Goal: Transaction & Acquisition: Download file/media

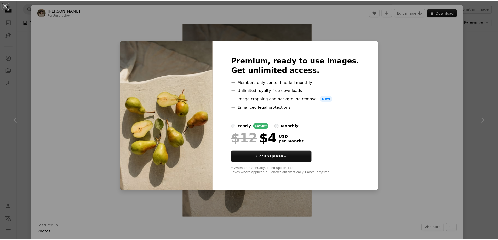
scroll to position [938, 0]
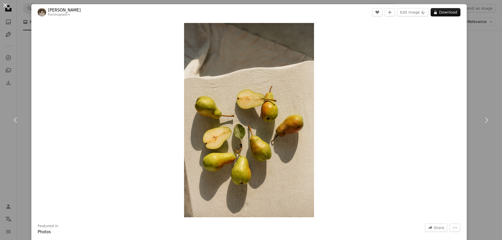
click at [2, 4] on button "An X shape" at bounding box center [5, 5] width 6 height 6
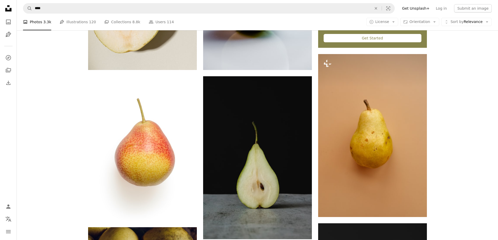
scroll to position [389, 0]
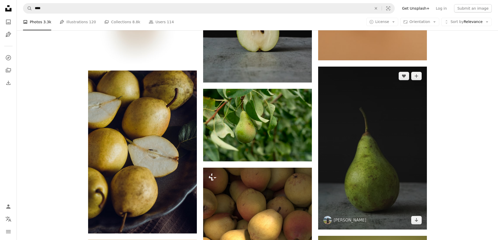
click at [364, 121] on img at bounding box center [372, 148] width 109 height 163
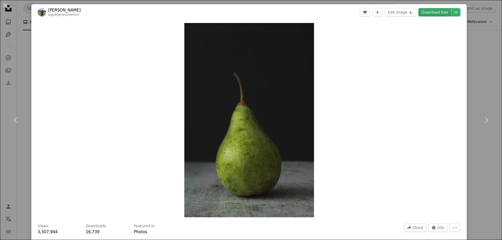
click at [436, 11] on link "Download free" at bounding box center [434, 12] width 33 height 8
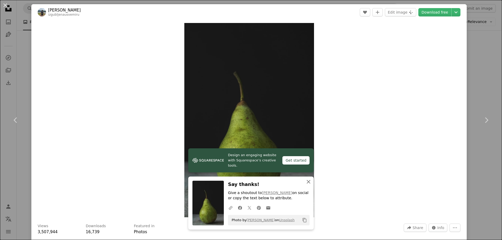
click at [307, 183] on icon "button" at bounding box center [309, 182] width 4 height 4
